Goal: Task Accomplishment & Management: Use online tool/utility

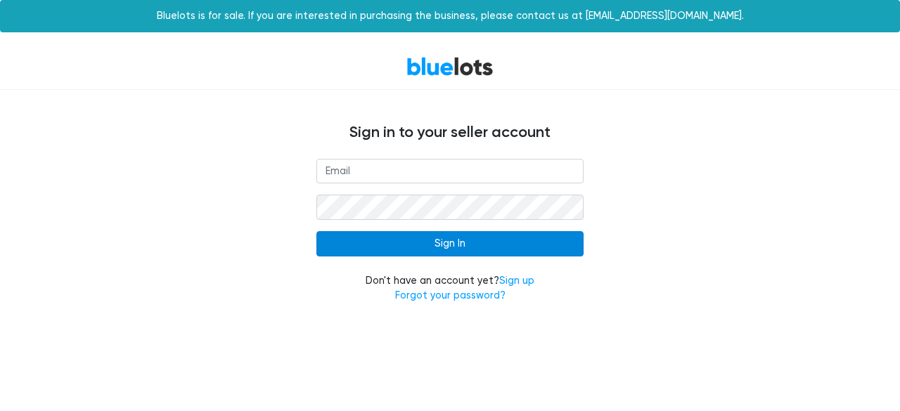
type input "[EMAIL_ADDRESS][DOMAIN_NAME]"
click at [473, 241] on input "Sign In" at bounding box center [449, 243] width 267 height 25
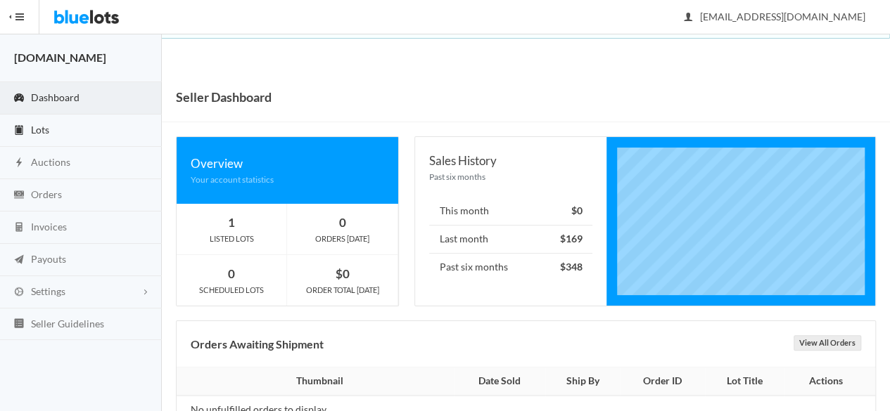
click at [76, 130] on link "Lots" at bounding box center [81, 131] width 162 height 32
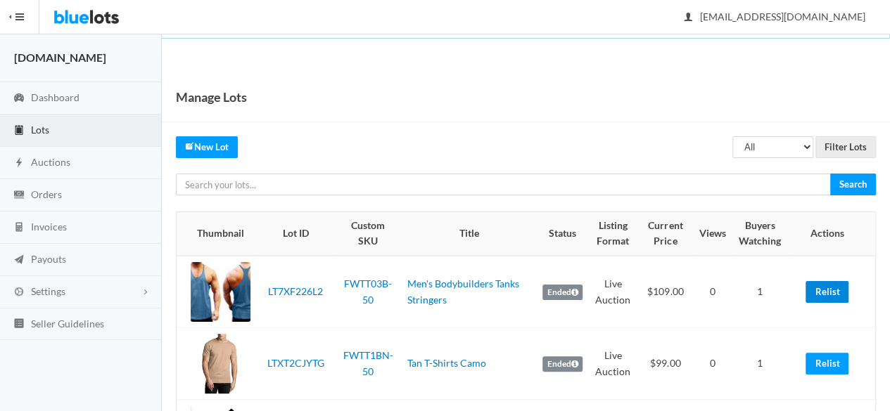
drag, startPoint x: 829, startPoint y: 291, endPoint x: 529, endPoint y: 72, distance: 371.3
click at [829, 291] on link "Relist" at bounding box center [826, 292] width 43 height 22
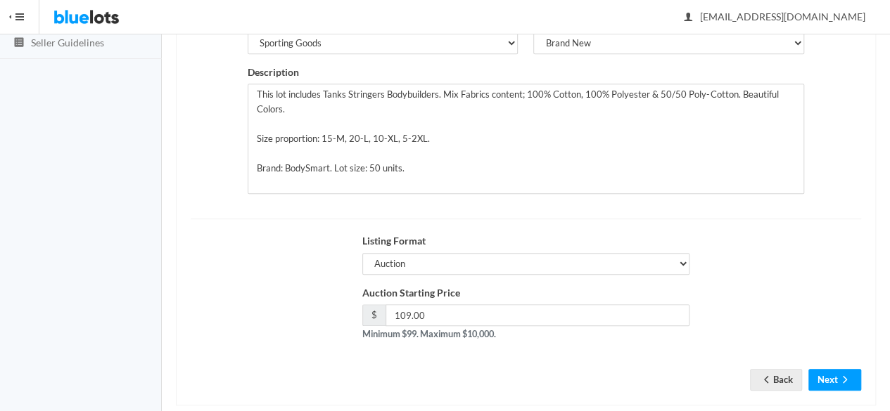
scroll to position [317, 0]
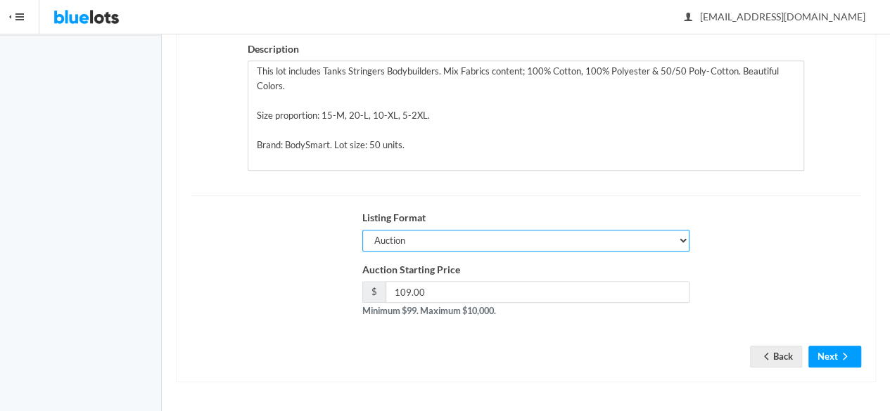
click at [429, 234] on select "Auction Buy Now" at bounding box center [526, 241] width 328 height 22
click at [362, 231] on select "Auction Buy Now" at bounding box center [526, 241] width 328 height 22
click at [455, 241] on select "Auction Buy Now" at bounding box center [526, 241] width 328 height 22
select select "true"
click at [362, 231] on select "Auction Buy Now" at bounding box center [526, 241] width 328 height 22
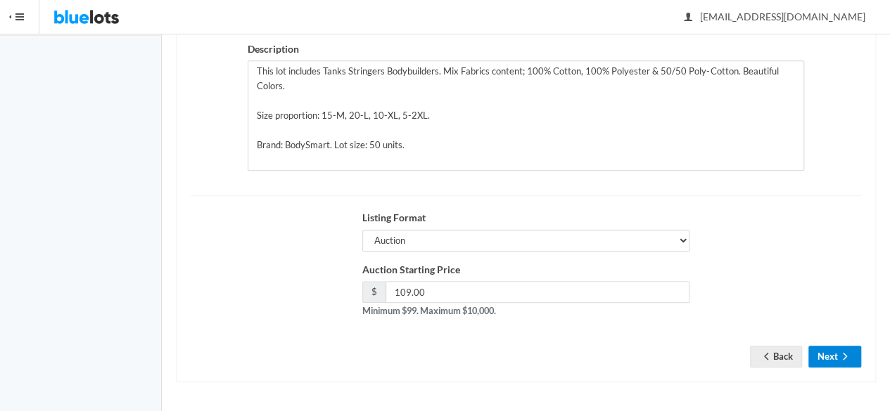
click at [845, 358] on icon "arrow forward" at bounding box center [844, 356] width 14 height 11
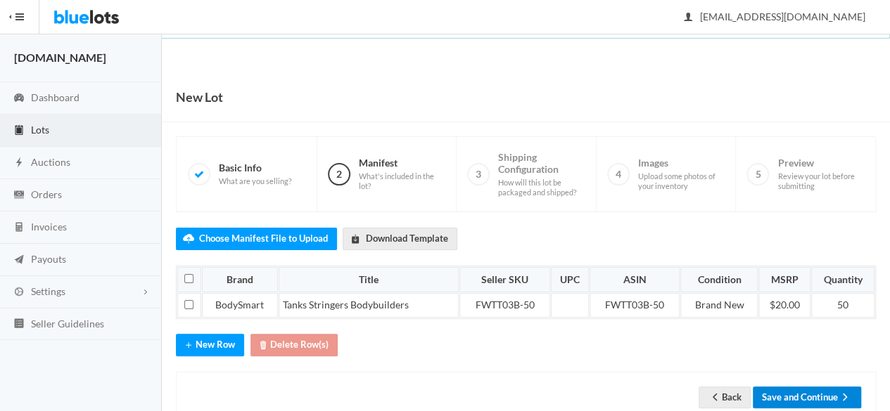
click at [778, 393] on button "Save and Continue" at bounding box center [806, 398] width 108 height 22
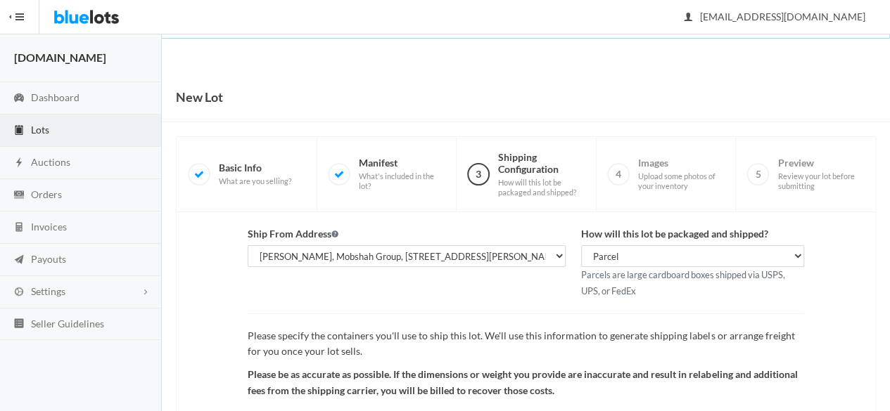
scroll to position [141, 0]
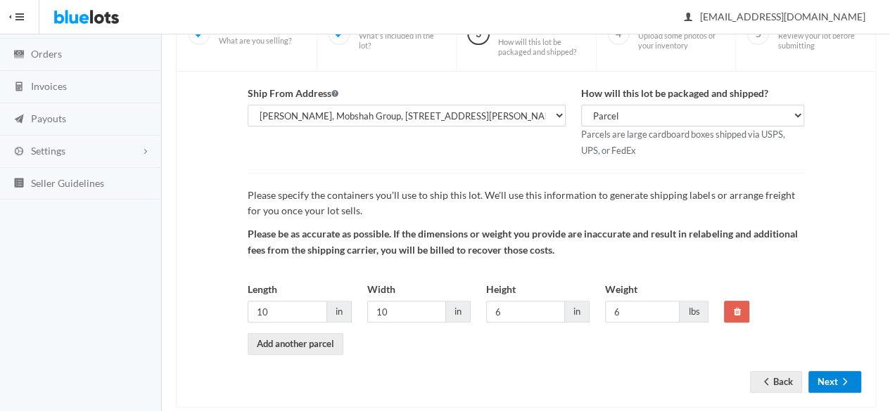
click at [823, 383] on button "Next" at bounding box center [834, 382] width 53 height 22
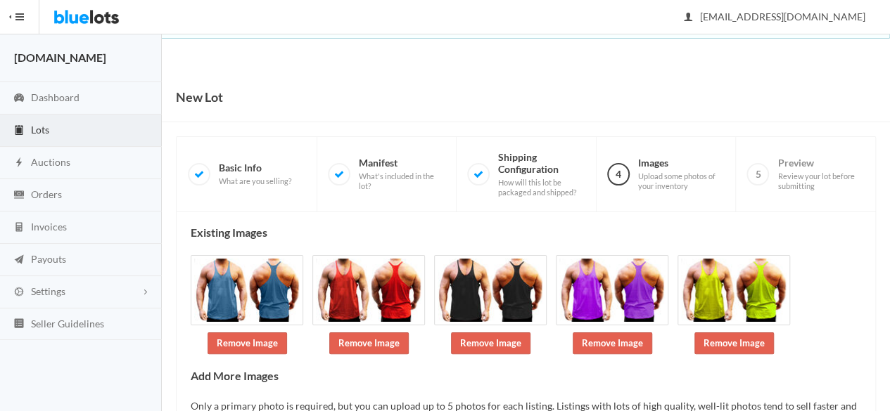
scroll to position [121, 0]
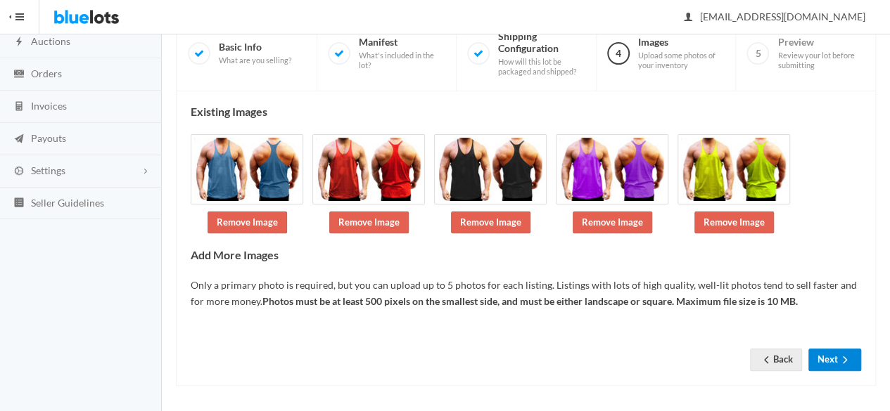
click at [831, 349] on button "Next" at bounding box center [834, 360] width 53 height 22
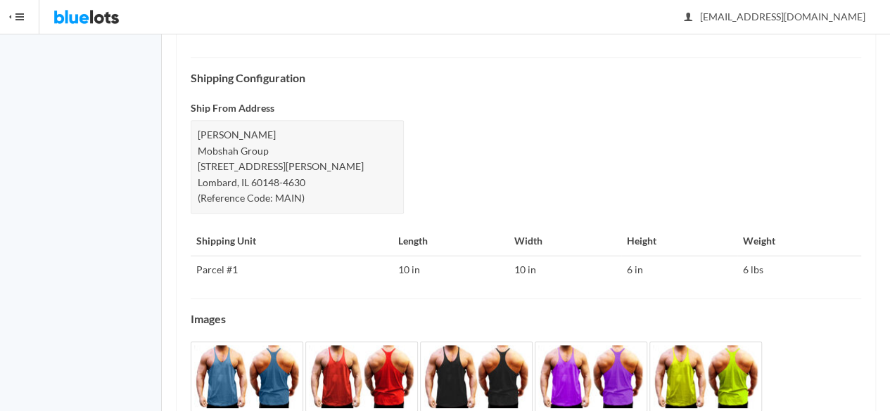
scroll to position [623, 0]
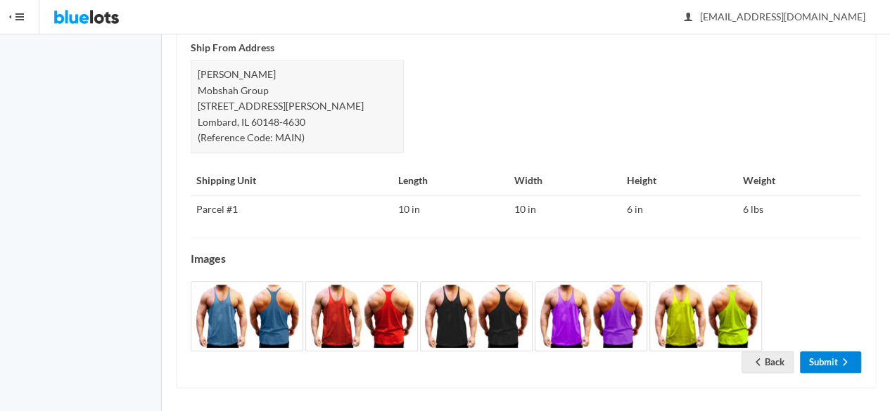
click at [802, 352] on link "Submit" at bounding box center [830, 363] width 61 height 22
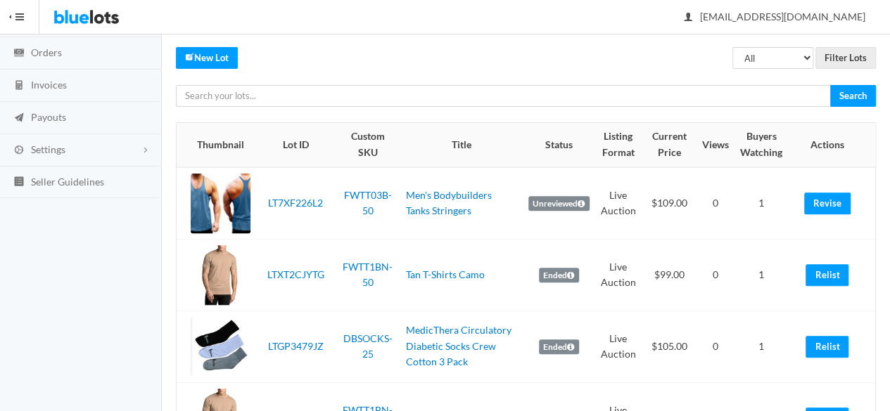
scroll to position [171, 0]
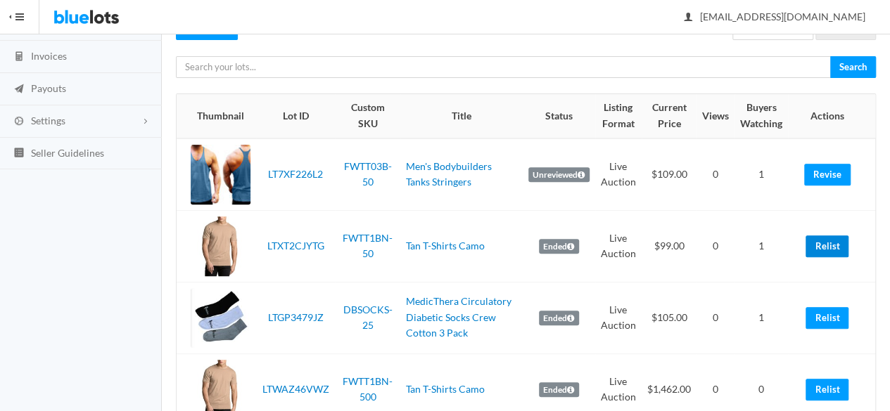
click at [833, 245] on link "Relist" at bounding box center [826, 247] width 43 height 22
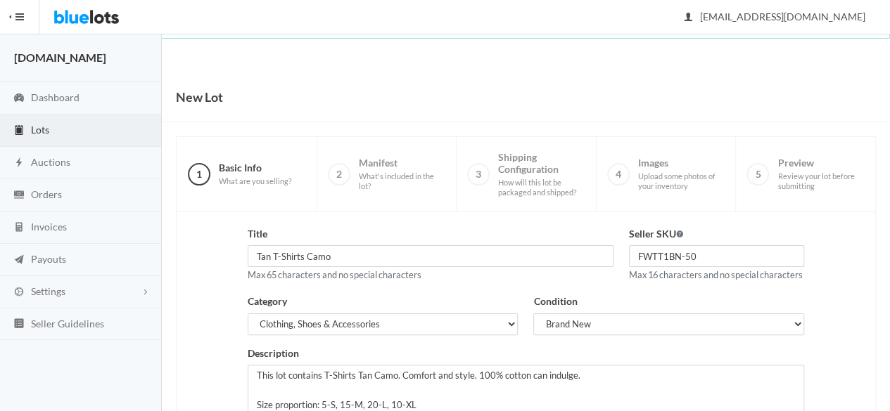
scroll to position [281, 0]
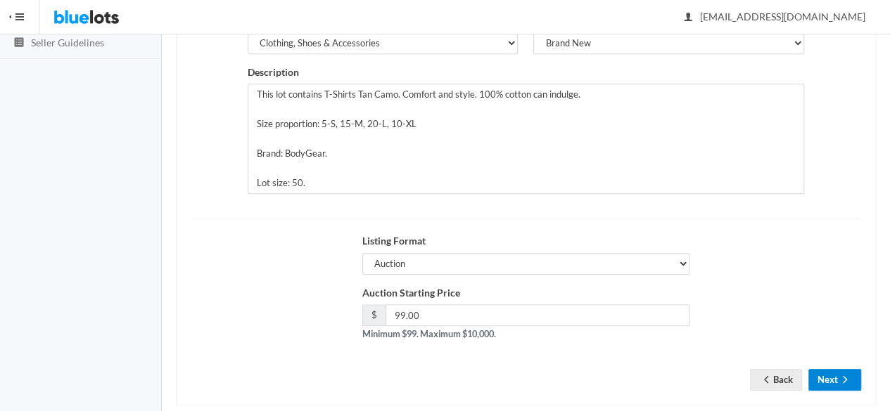
click at [826, 388] on button "Next" at bounding box center [834, 380] width 53 height 22
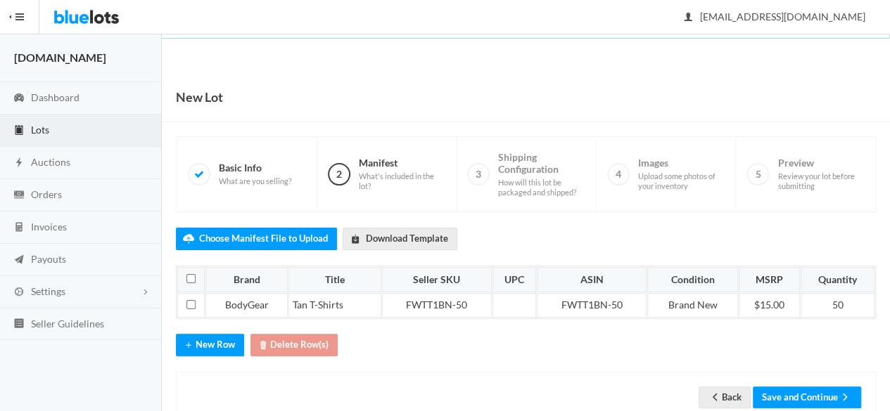
scroll to position [35, 0]
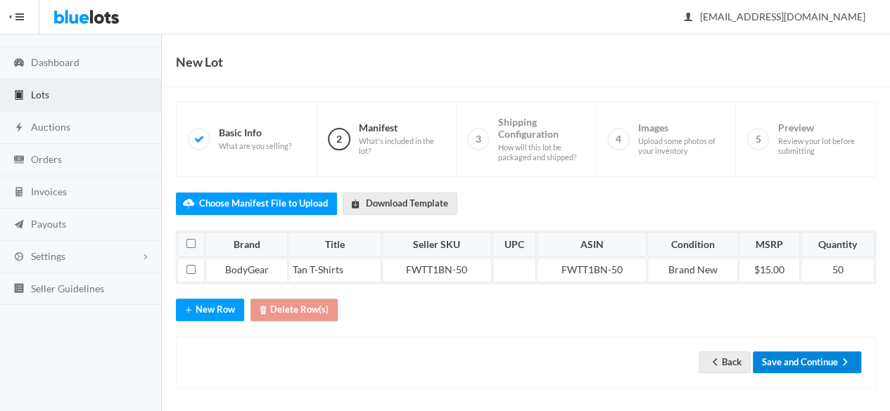
click at [804, 352] on button "Save and Continue" at bounding box center [806, 363] width 108 height 22
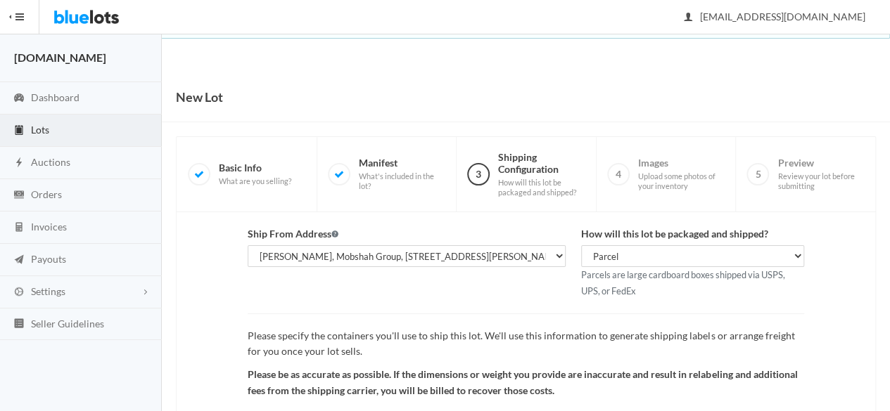
scroll to position [163, 0]
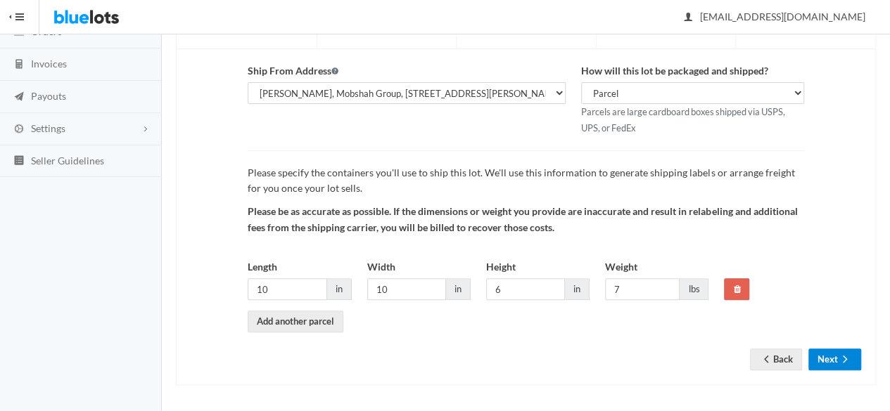
click at [834, 356] on button "Next" at bounding box center [834, 360] width 53 height 22
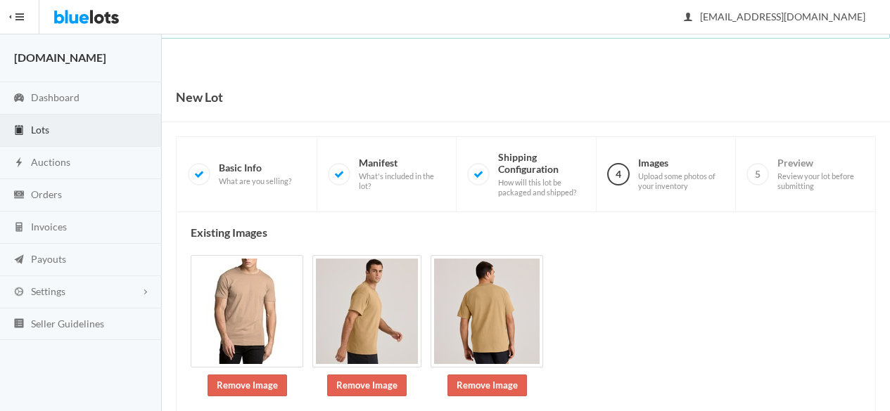
scroll to position [249, 0]
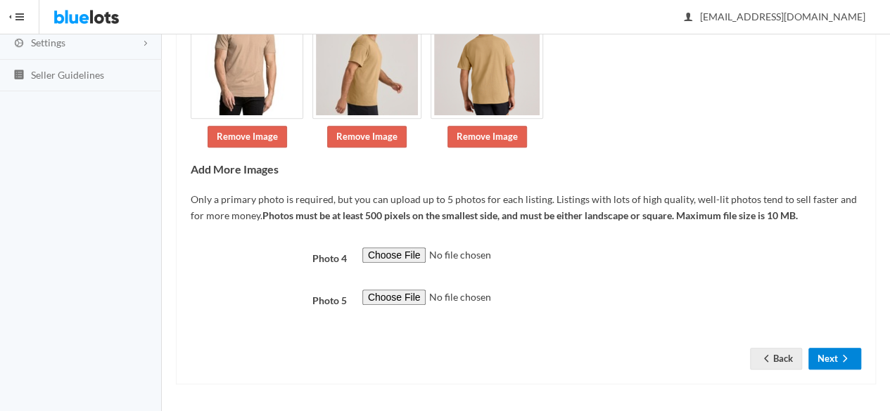
click at [847, 354] on icon "arrow forward" at bounding box center [844, 358] width 14 height 11
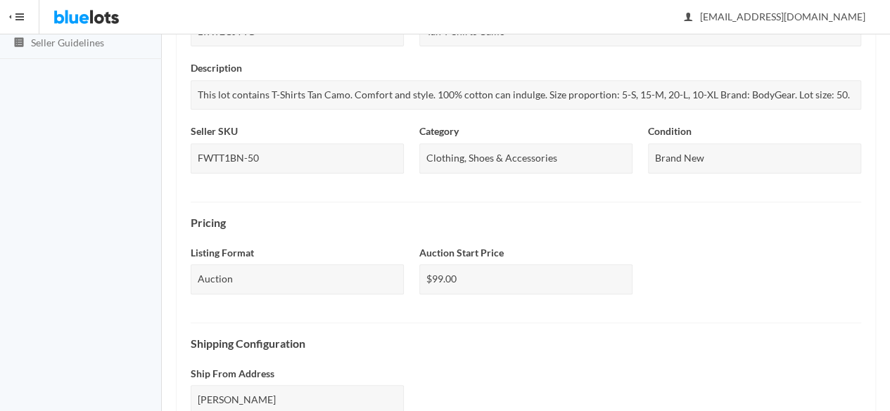
scroll to position [650, 0]
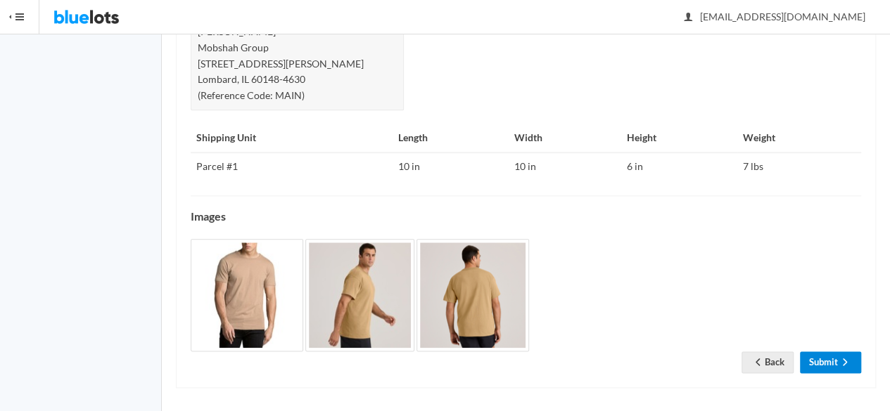
click at [835, 359] on link "Submit" at bounding box center [830, 363] width 61 height 22
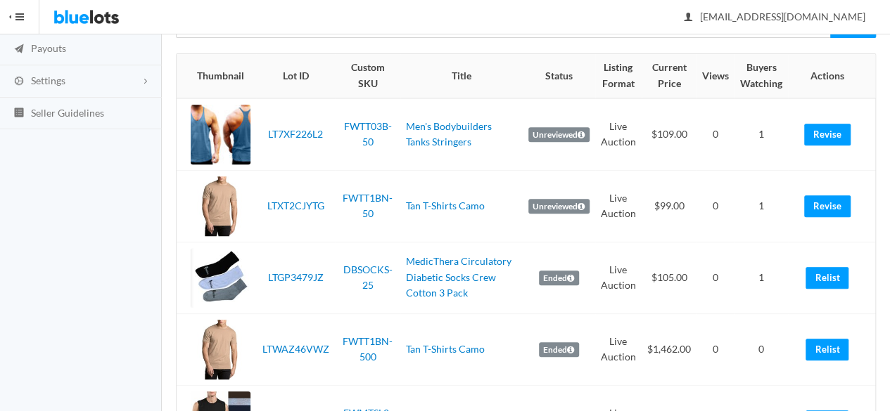
scroll to position [281, 0]
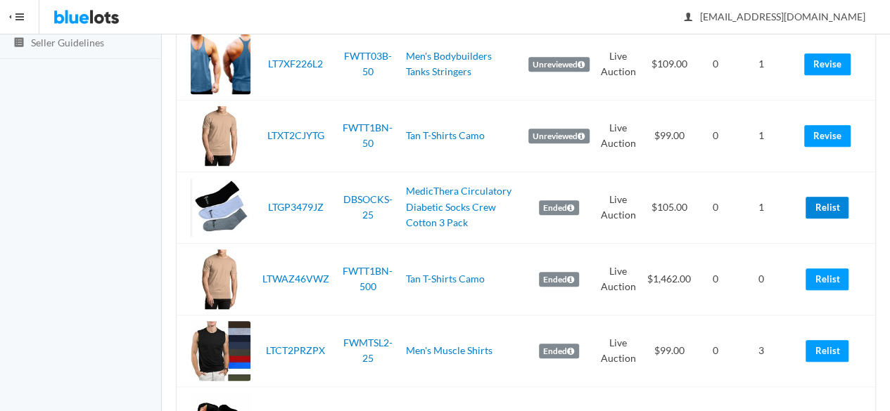
click at [813, 213] on link "Relist" at bounding box center [826, 208] width 43 height 22
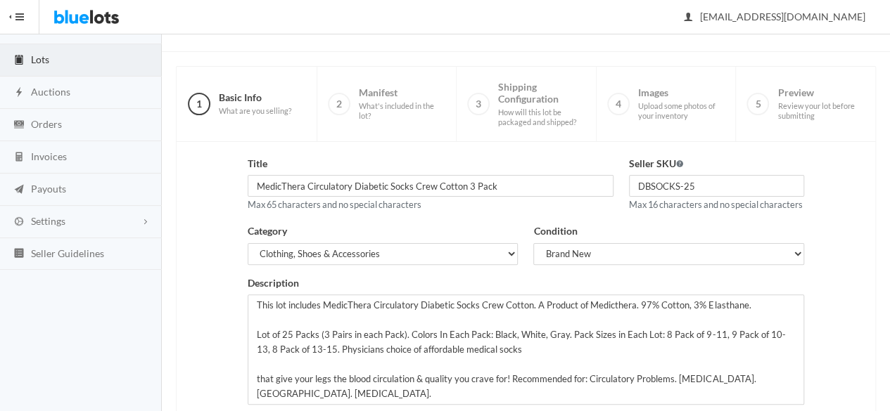
scroll to position [317, 0]
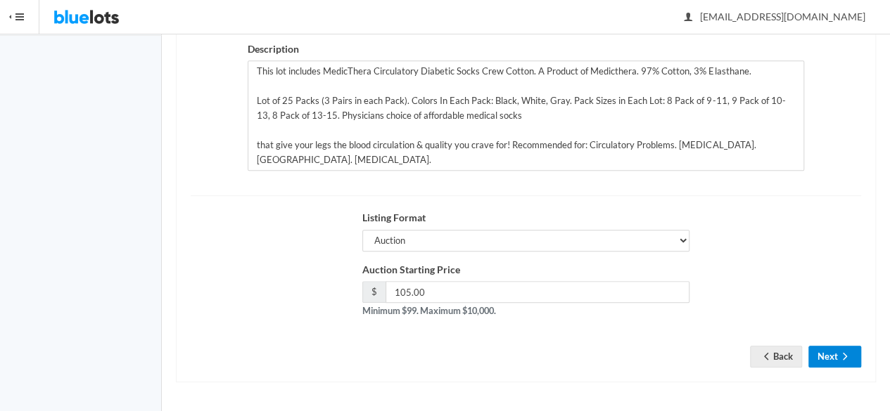
click at [827, 357] on button "Next" at bounding box center [834, 357] width 53 height 22
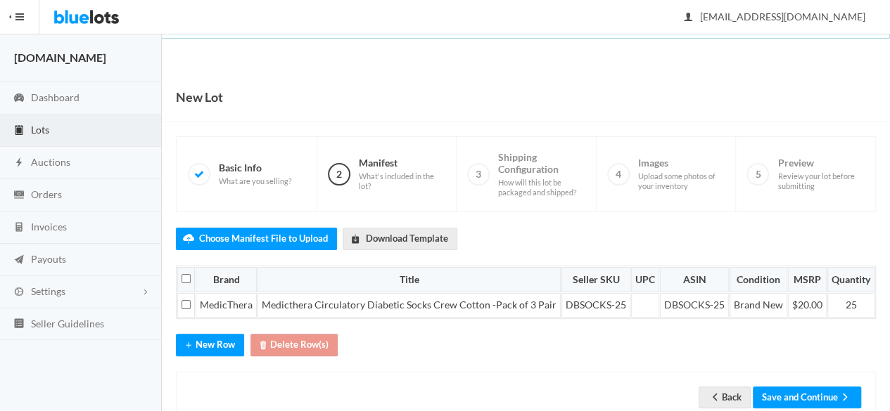
scroll to position [35, 0]
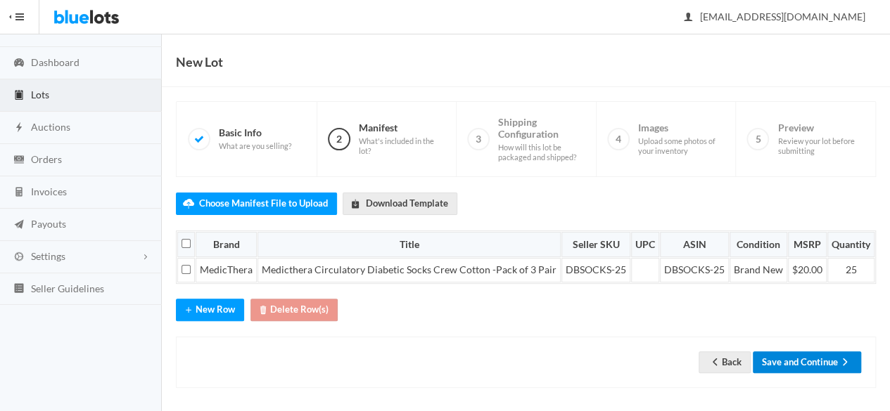
click at [791, 364] on button "Save and Continue" at bounding box center [806, 363] width 108 height 22
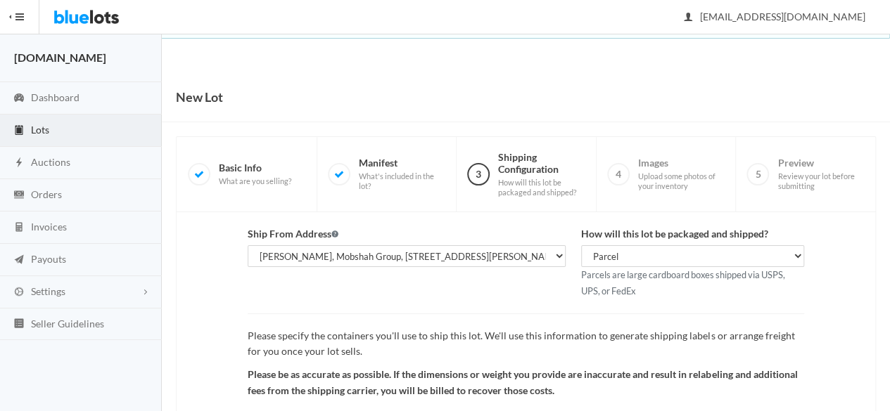
scroll to position [163, 0]
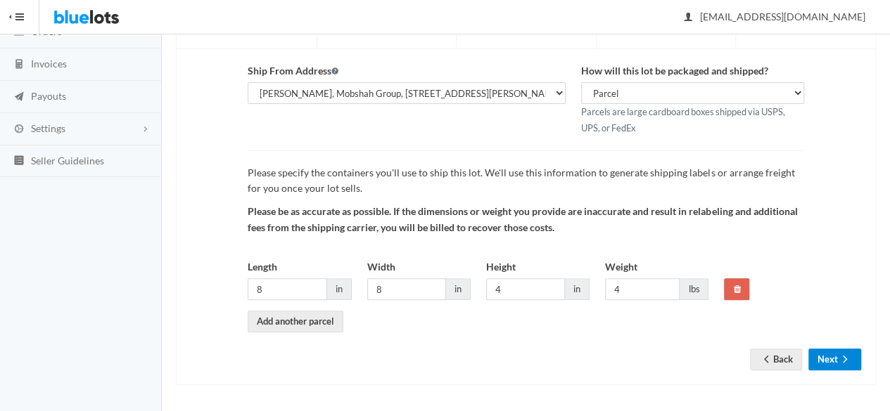
click at [842, 359] on icon "arrow forward" at bounding box center [844, 359] width 14 height 11
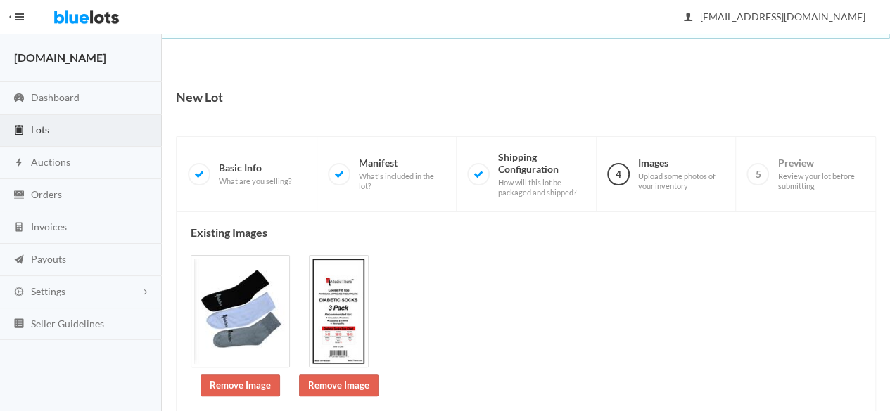
scroll to position [293, 0]
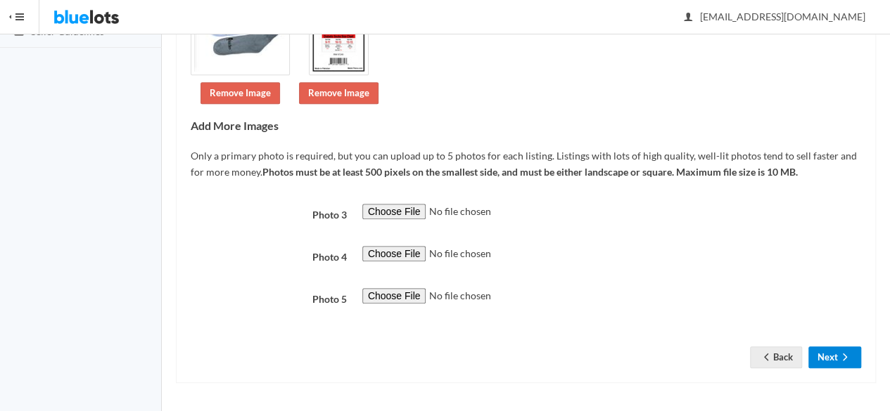
click at [852, 357] on button "Next" at bounding box center [834, 358] width 53 height 22
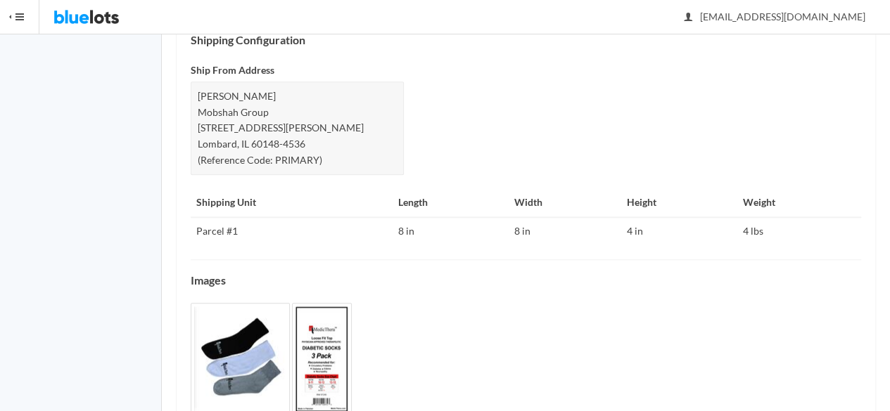
scroll to position [681, 0]
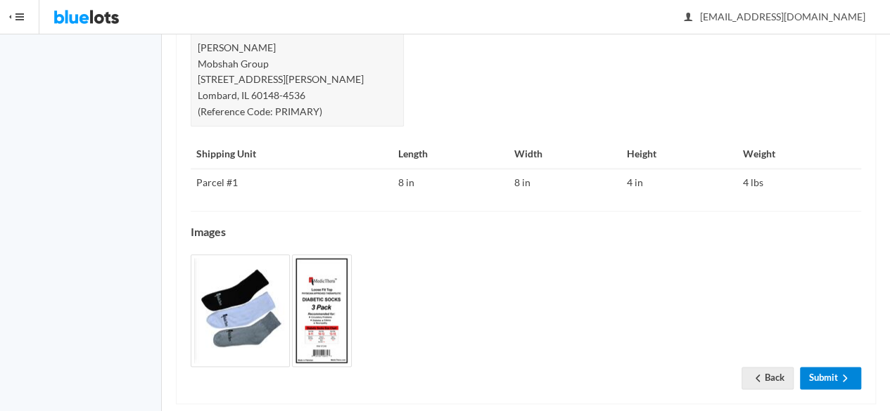
click at [823, 367] on link "Submit" at bounding box center [830, 378] width 61 height 22
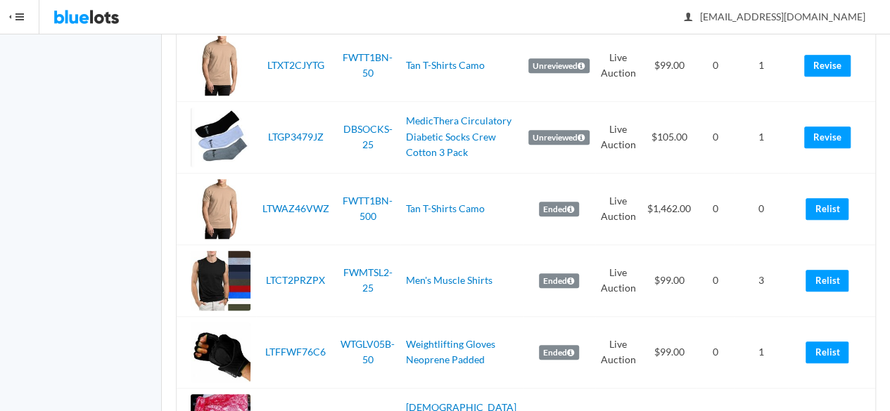
scroll to position [422, 0]
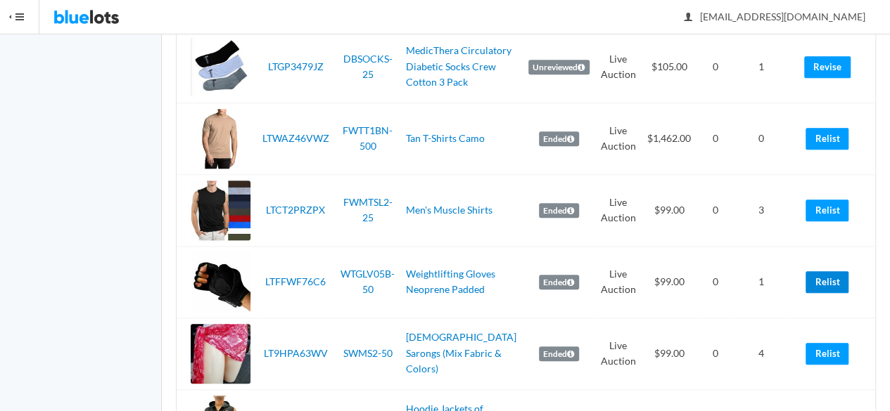
click at [843, 285] on link "Relist" at bounding box center [826, 282] width 43 height 22
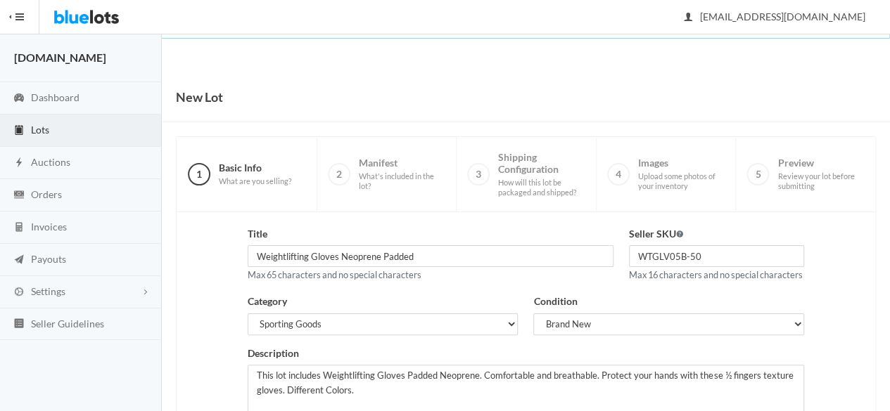
scroll to position [301, 0]
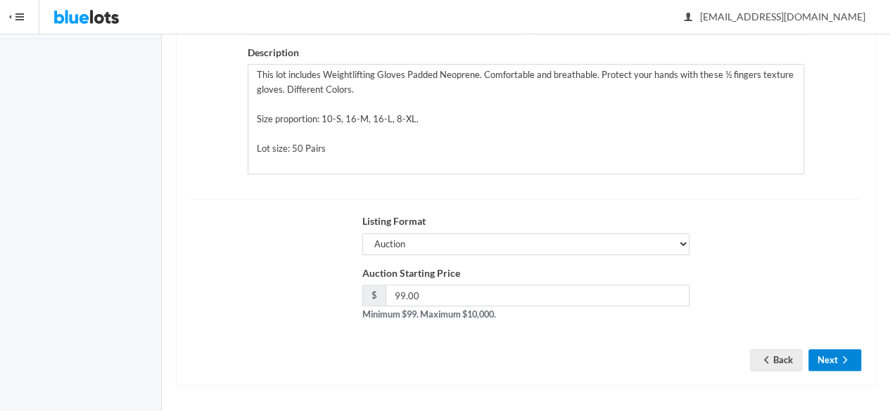
click at [840, 366] on icon "arrow forward" at bounding box center [844, 359] width 14 height 11
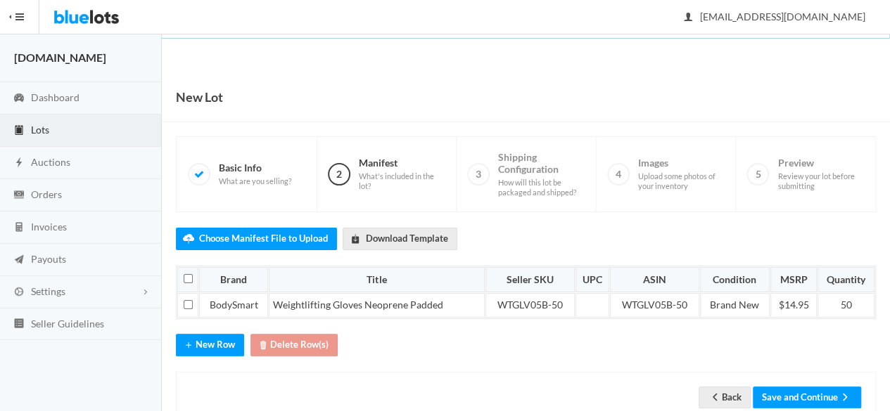
scroll to position [35, 0]
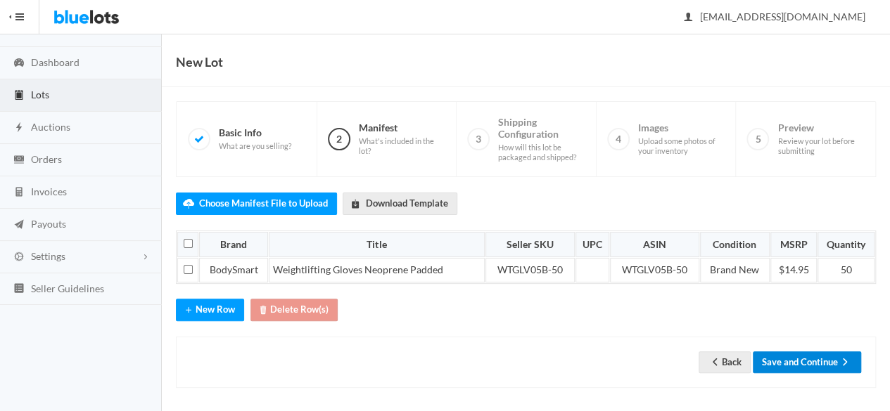
click at [785, 364] on button "Save and Continue" at bounding box center [806, 363] width 108 height 22
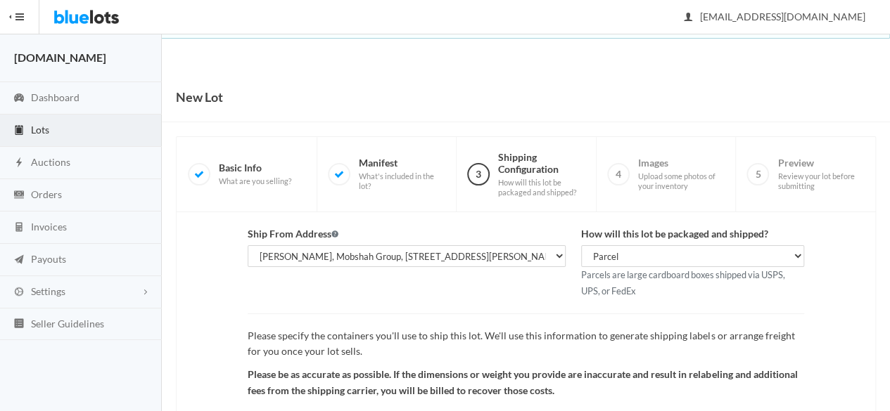
scroll to position [163, 0]
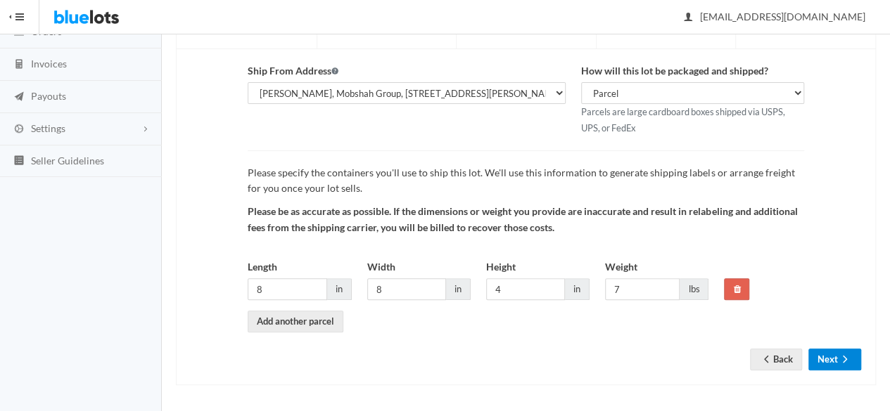
click at [820, 357] on button "Next" at bounding box center [834, 360] width 53 height 22
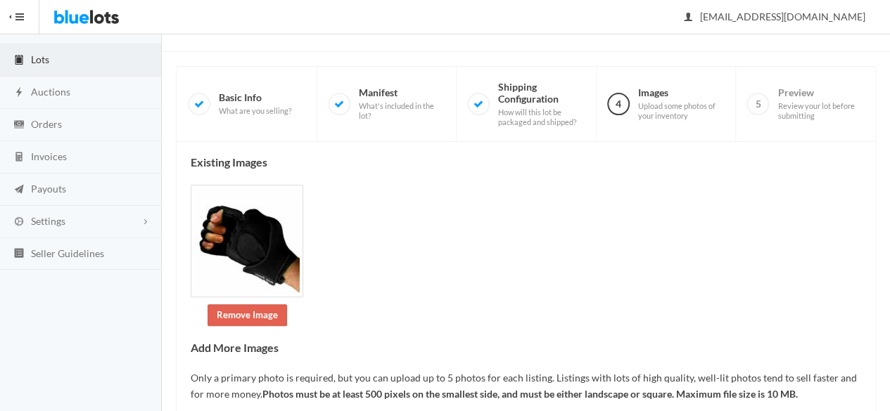
scroll to position [335, 0]
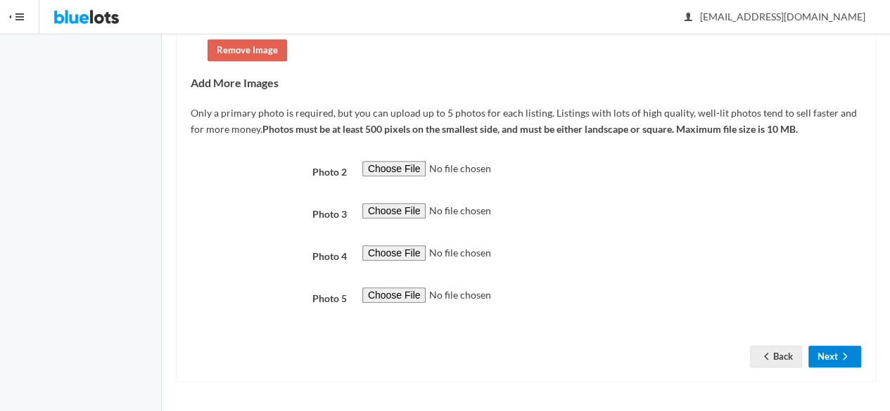
click at [843, 352] on icon "arrow forward" at bounding box center [844, 356] width 14 height 11
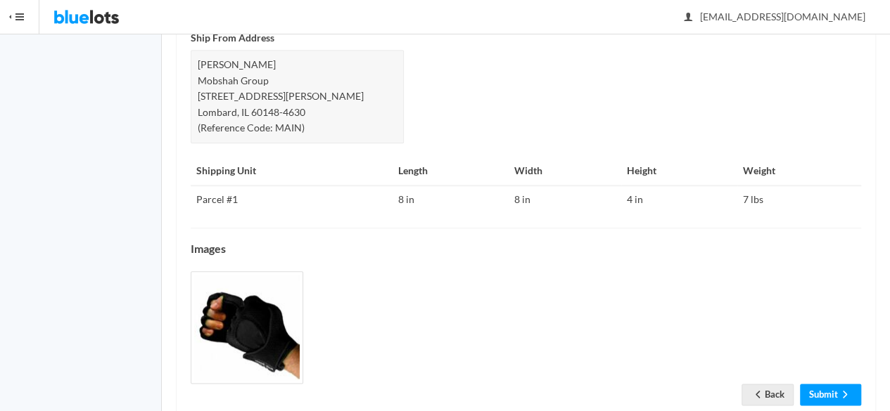
scroll to position [665, 0]
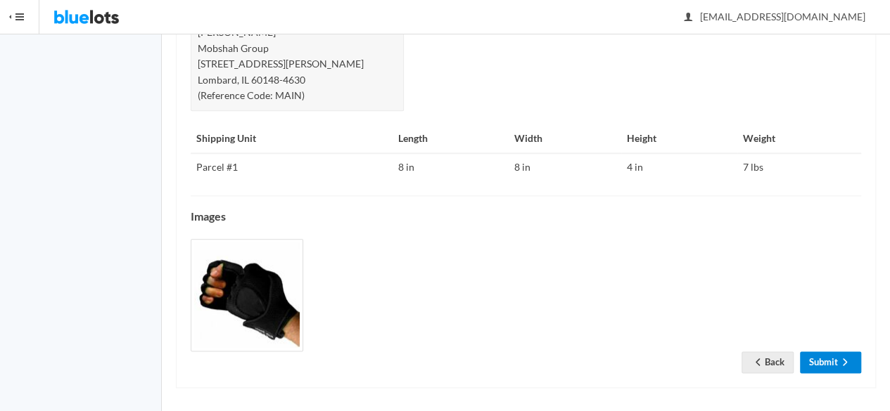
click at [823, 352] on link "Submit" at bounding box center [830, 363] width 61 height 22
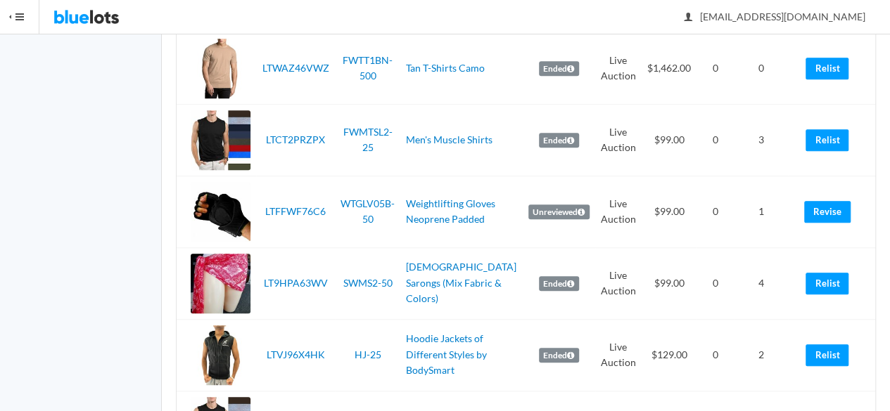
scroll to position [563, 0]
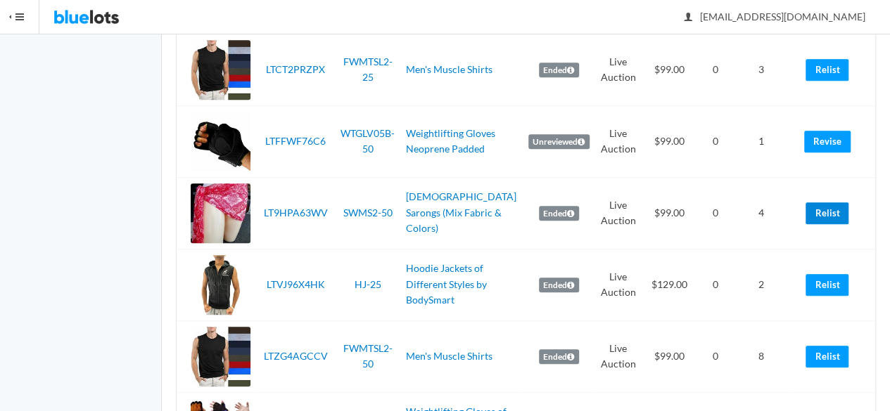
drag, startPoint x: 829, startPoint y: 214, endPoint x: 516, endPoint y: 79, distance: 341.1
click at [829, 214] on link "Relist" at bounding box center [826, 214] width 43 height 22
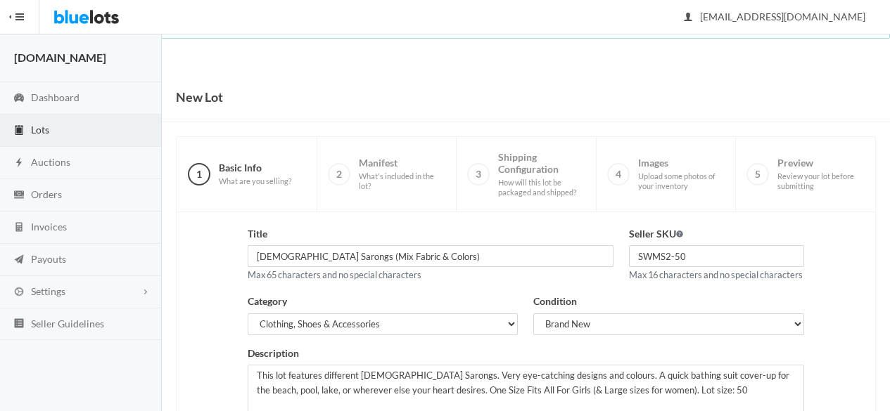
scroll to position [317, 0]
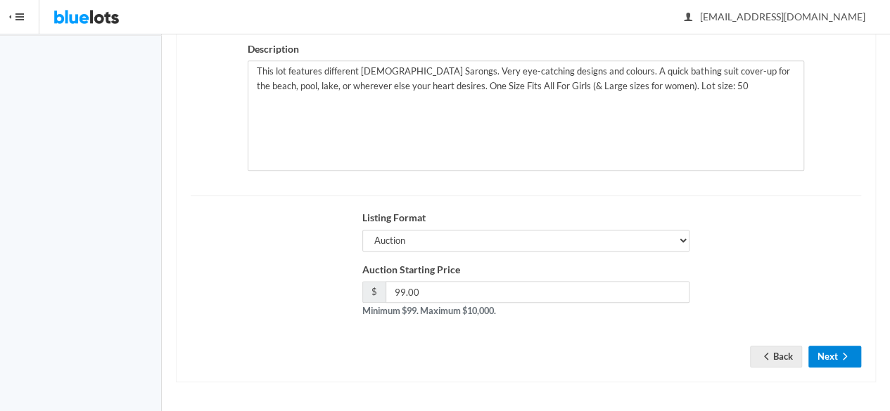
click at [833, 354] on button "Next" at bounding box center [834, 357] width 53 height 22
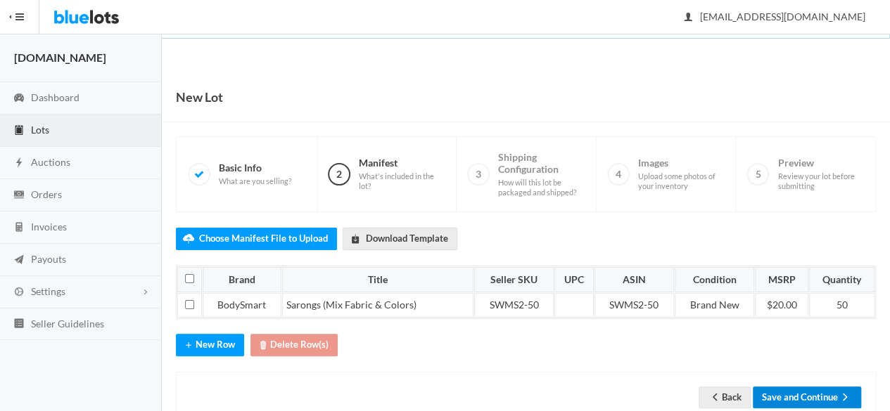
click at [829, 394] on button "Save and Continue" at bounding box center [806, 398] width 108 height 22
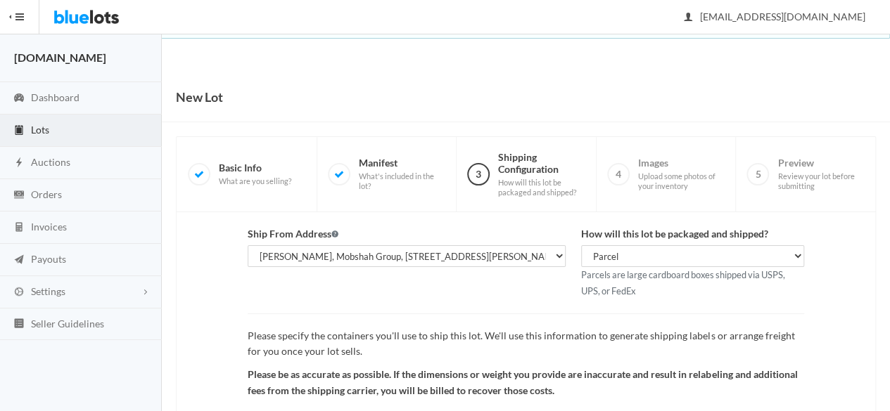
scroll to position [163, 0]
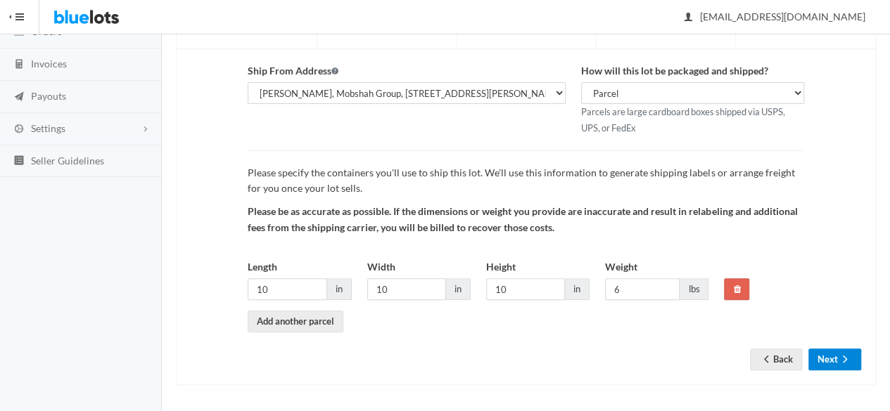
click at [826, 354] on button "Next" at bounding box center [834, 360] width 53 height 22
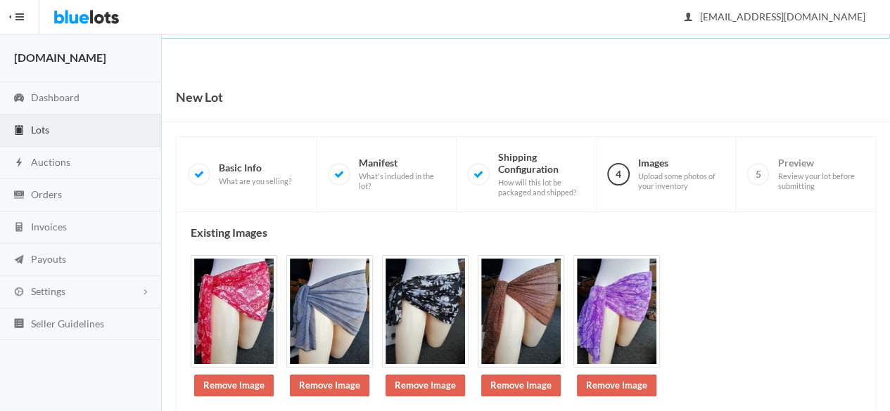
scroll to position [163, 0]
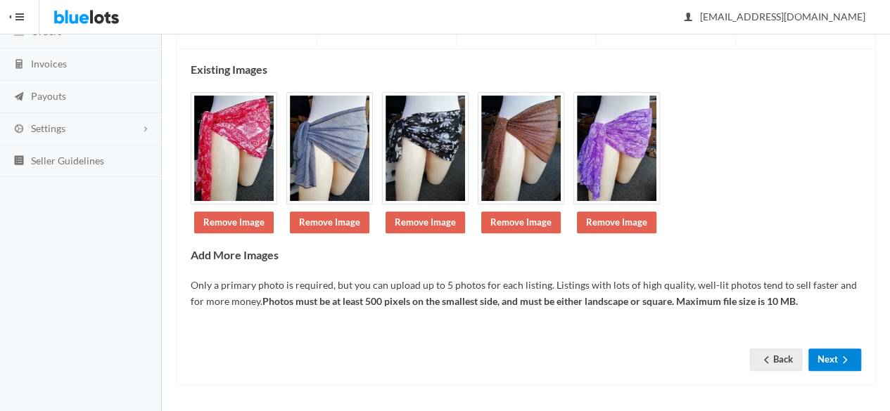
click at [830, 357] on button "Next" at bounding box center [834, 360] width 53 height 22
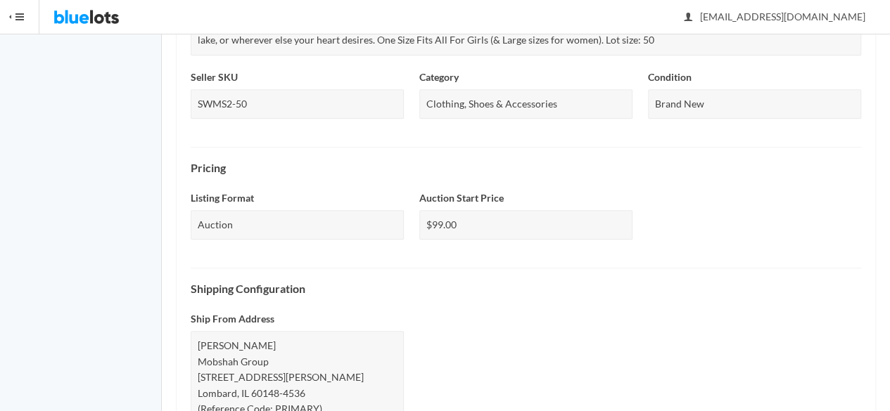
scroll to position [665, 0]
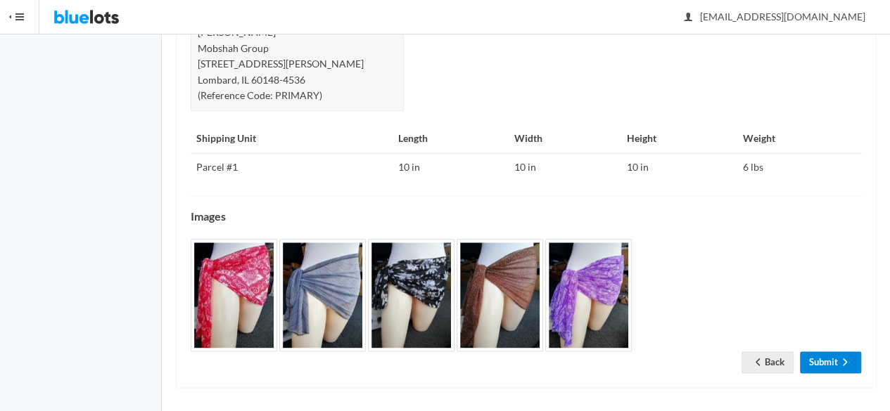
click at [833, 354] on link "Submit" at bounding box center [830, 363] width 61 height 22
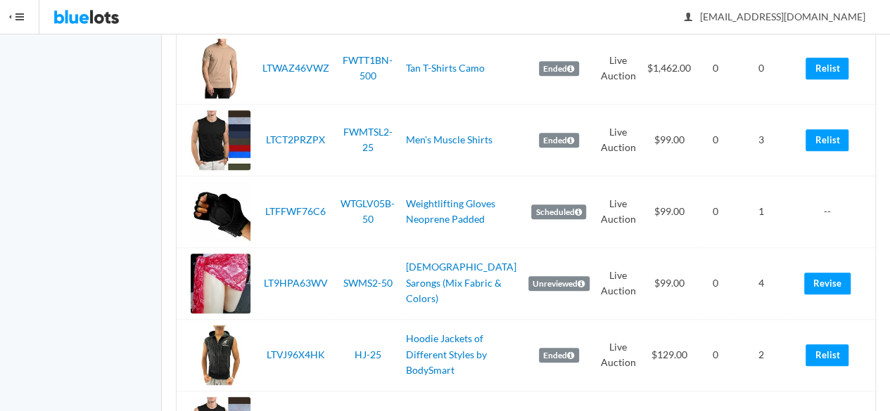
scroll to position [563, 0]
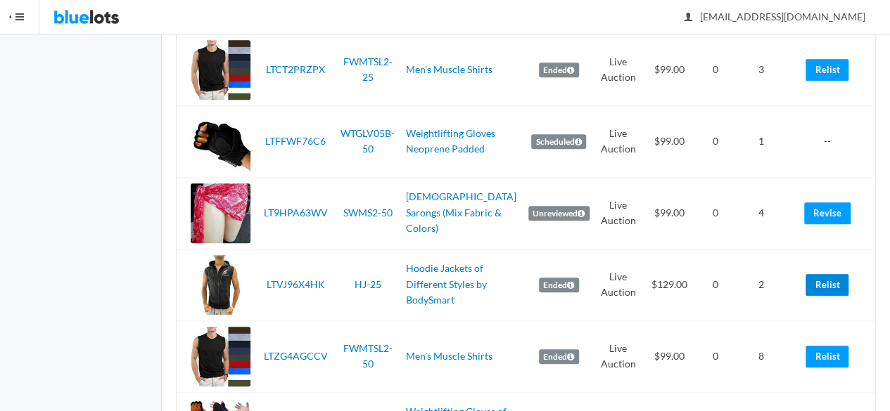
click at [835, 283] on link "Relist" at bounding box center [826, 285] width 43 height 22
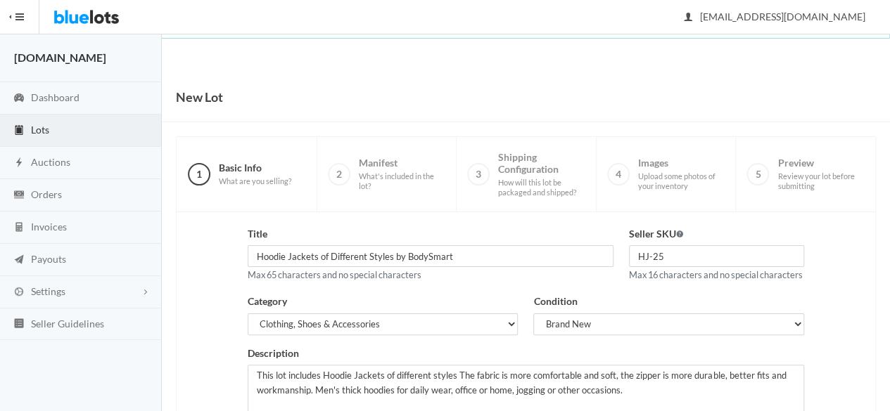
scroll to position [317, 0]
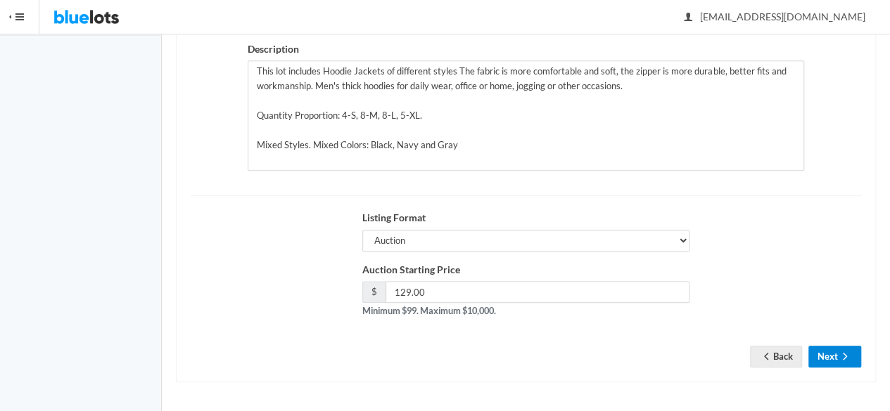
click at [838, 359] on icon "arrow forward" at bounding box center [844, 356] width 14 height 11
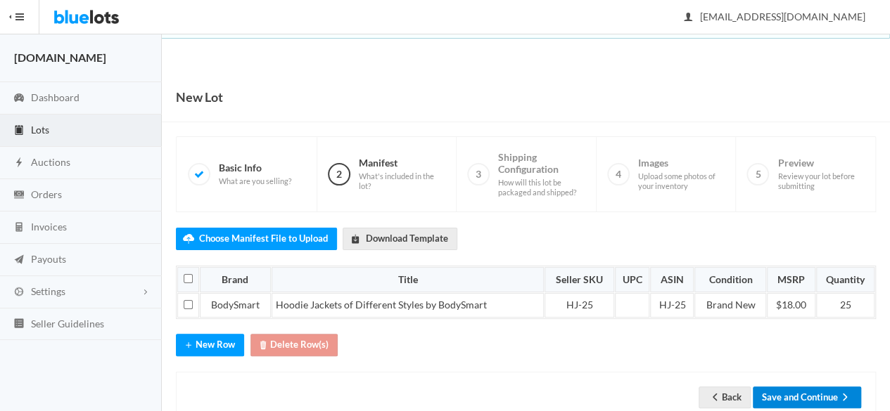
click at [795, 394] on button "Save and Continue" at bounding box center [806, 398] width 108 height 22
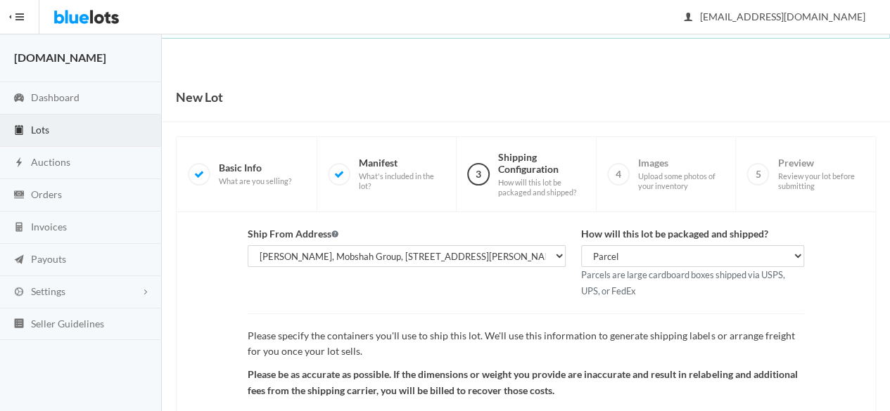
scroll to position [163, 0]
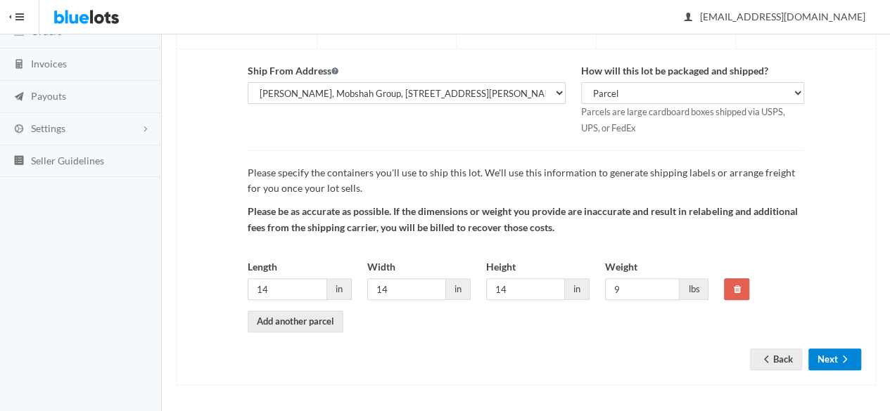
click at [837, 365] on button "Next" at bounding box center [834, 360] width 53 height 22
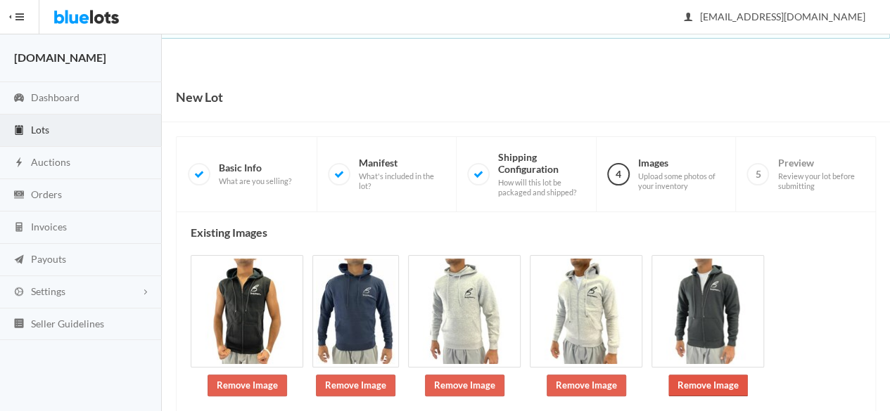
click at [694, 375] on link "Remove Image" at bounding box center [707, 386] width 79 height 22
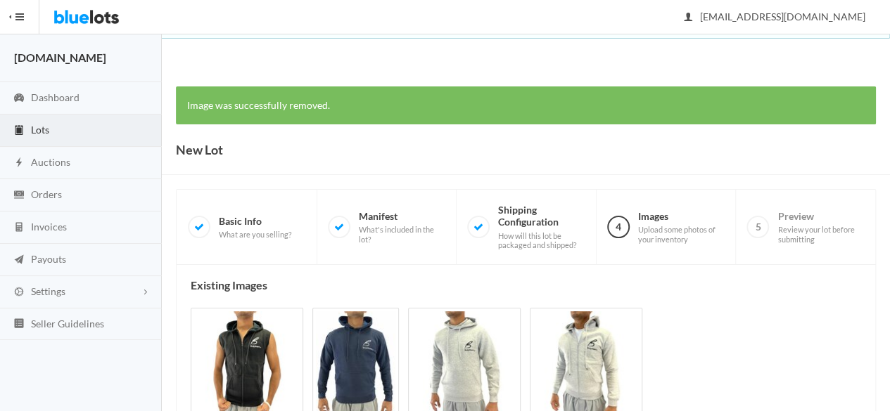
scroll to position [259, 0]
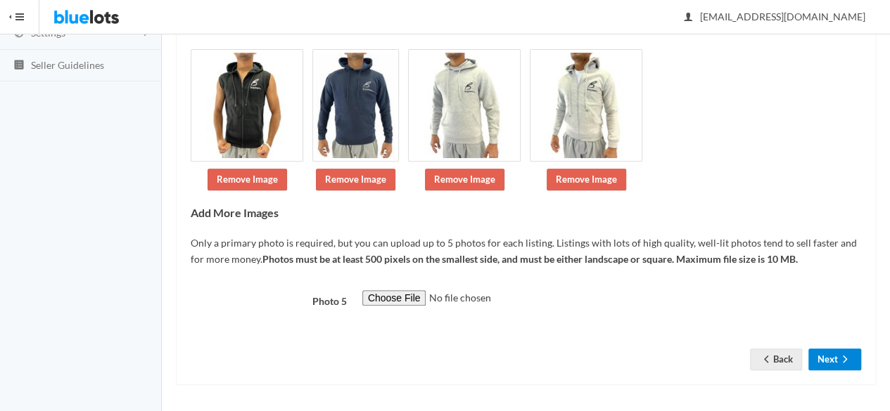
click at [840, 349] on button "Next" at bounding box center [834, 360] width 53 height 22
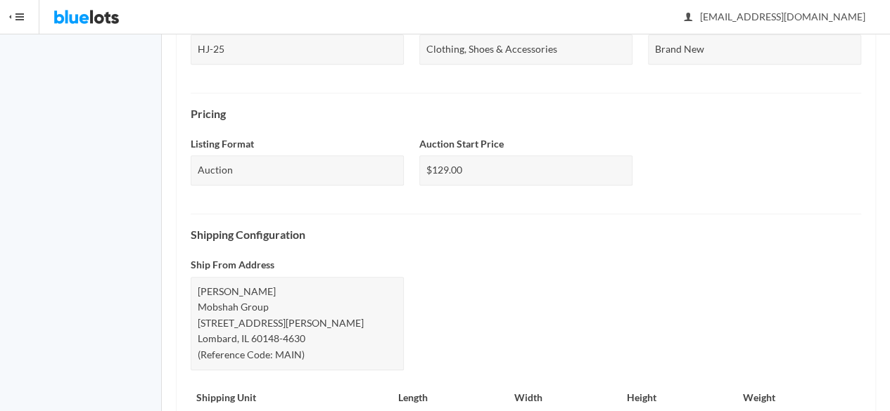
scroll to position [681, 0]
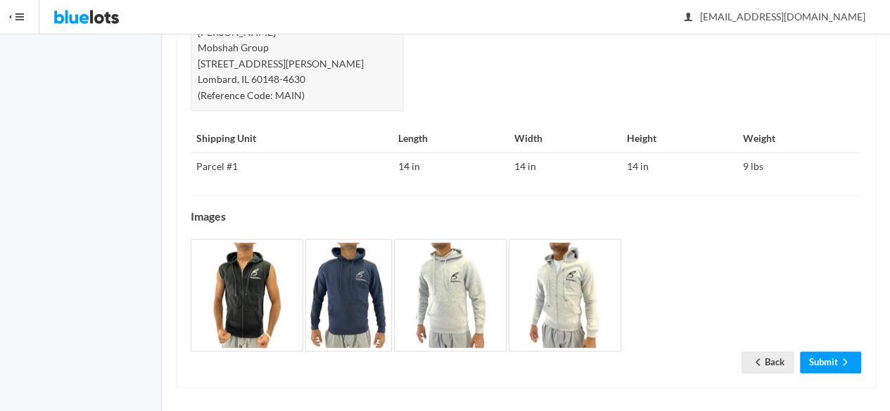
click at [823, 352] on link "Submit" at bounding box center [830, 363] width 61 height 22
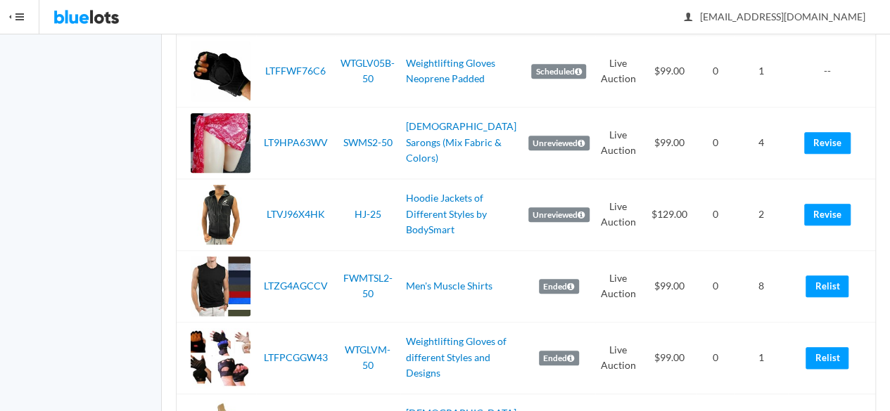
scroll to position [703, 0]
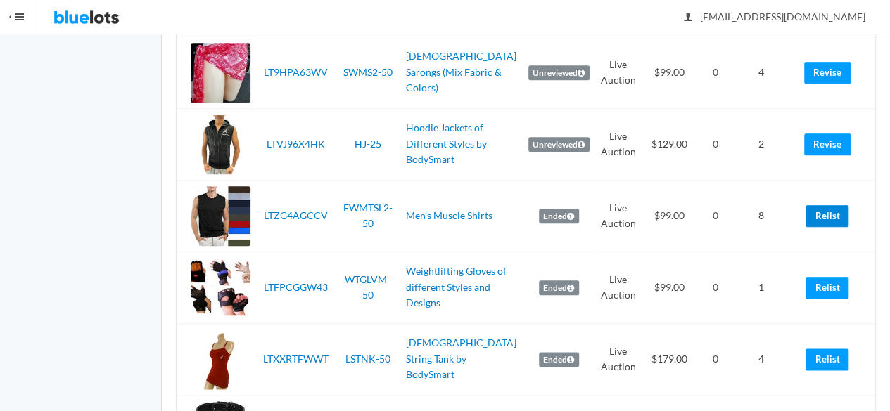
click at [840, 219] on link "Relist" at bounding box center [826, 216] width 43 height 22
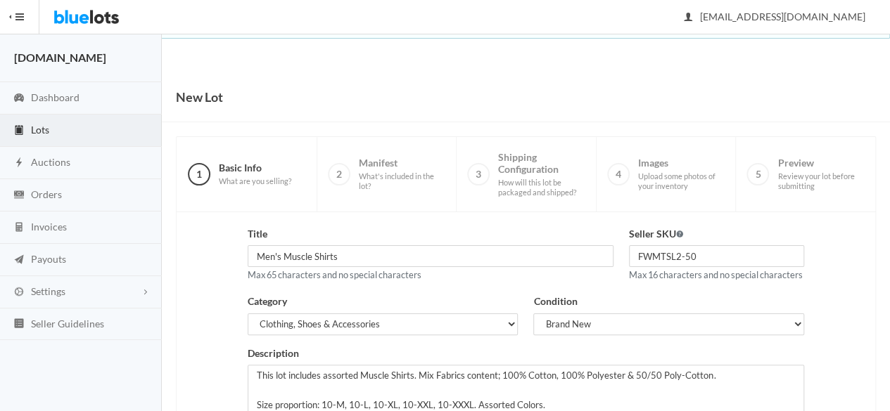
scroll to position [317, 0]
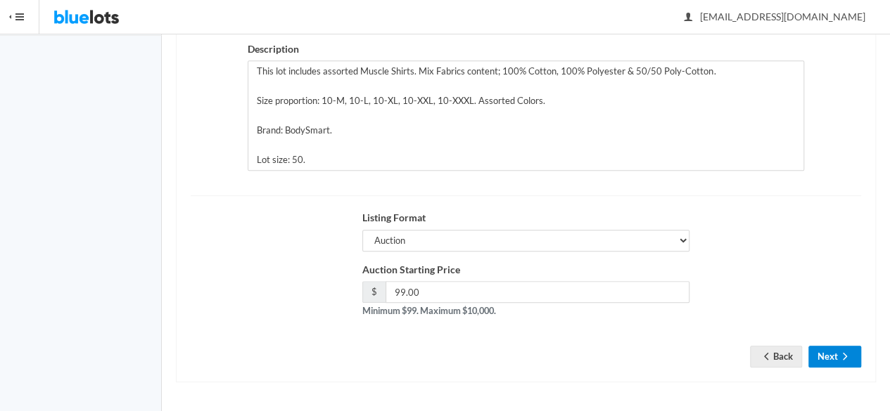
click at [822, 354] on button "Next" at bounding box center [834, 357] width 53 height 22
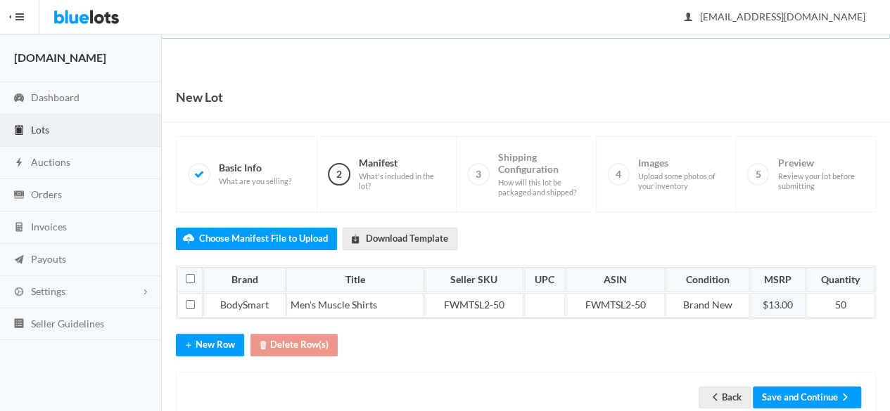
scroll to position [35, 0]
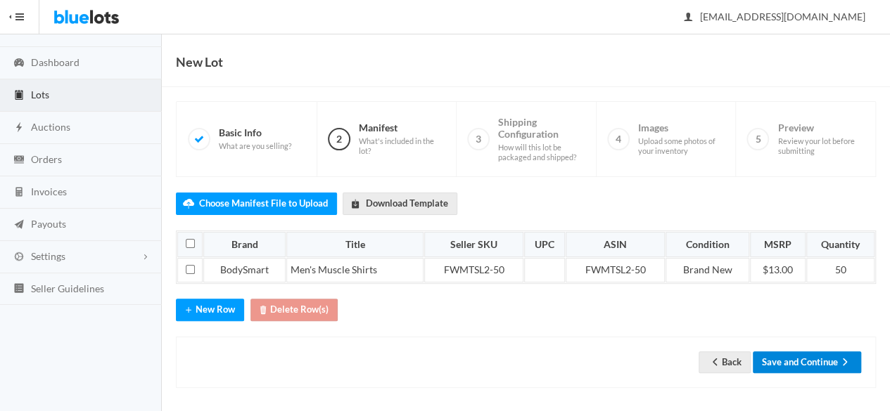
click at [811, 354] on button "Save and Continue" at bounding box center [806, 363] width 108 height 22
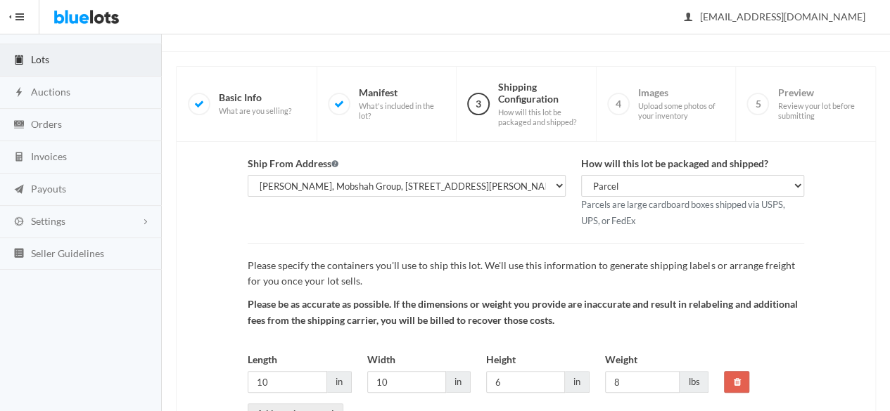
scroll to position [163, 0]
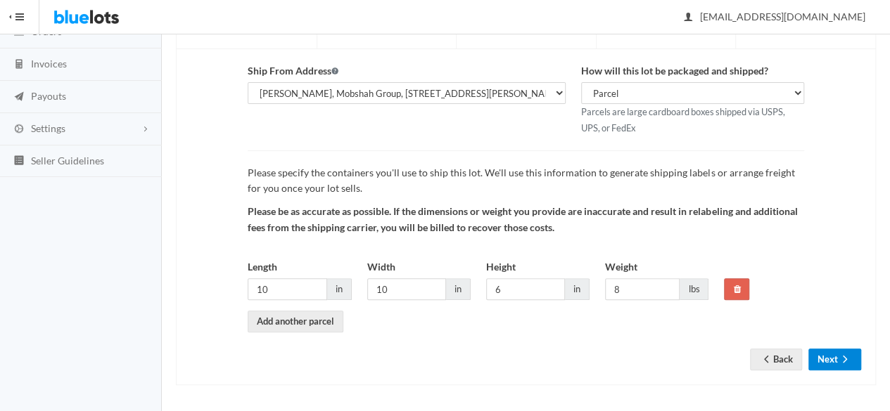
click at [826, 362] on button "Next" at bounding box center [834, 360] width 53 height 22
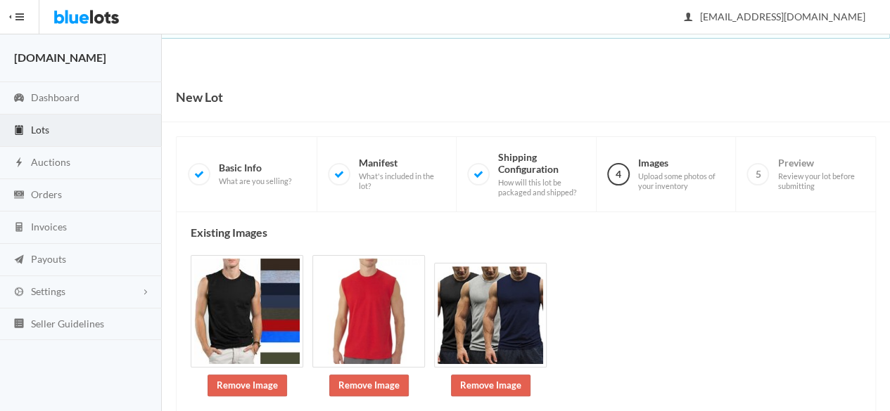
scroll to position [249, 0]
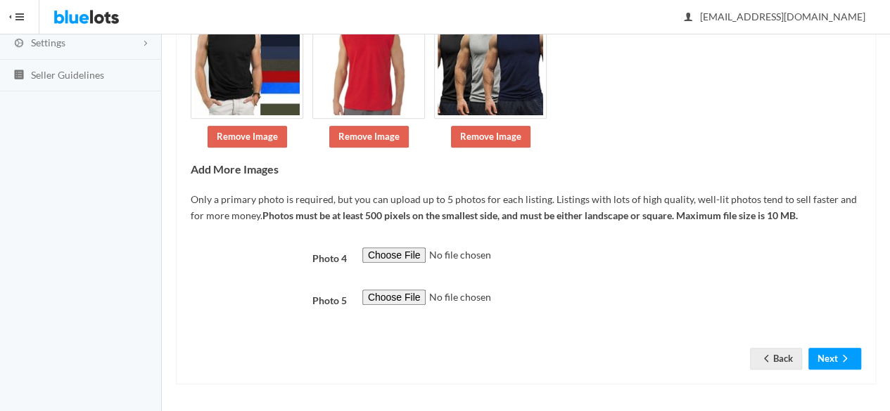
click at [825, 369] on div "Existing Images Remove Image Remove Image Remove Image Add More Images Only a p…" at bounding box center [526, 173] width 700 height 421
click at [825, 359] on button "Next" at bounding box center [834, 359] width 53 height 22
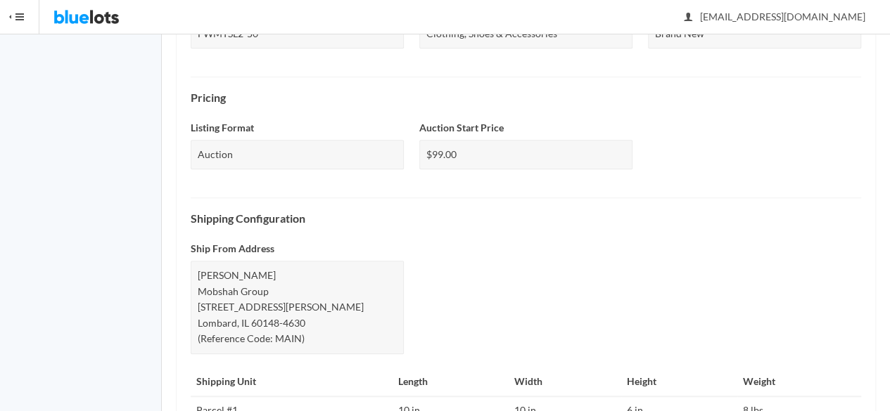
scroll to position [665, 0]
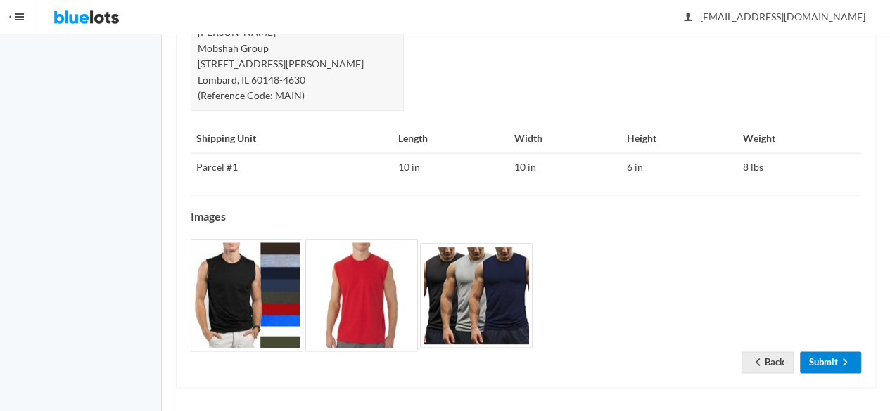
click at [842, 352] on link "Submit" at bounding box center [830, 363] width 61 height 22
